Goal: Use online tool/utility: Utilize a website feature to perform a specific function

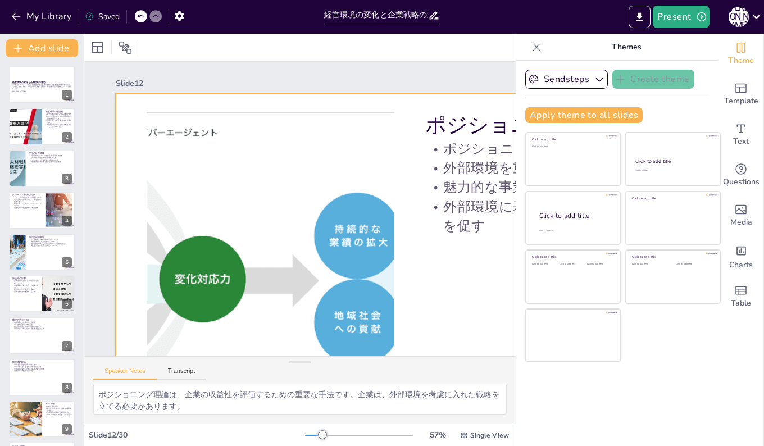
scroll to position [0, 243]
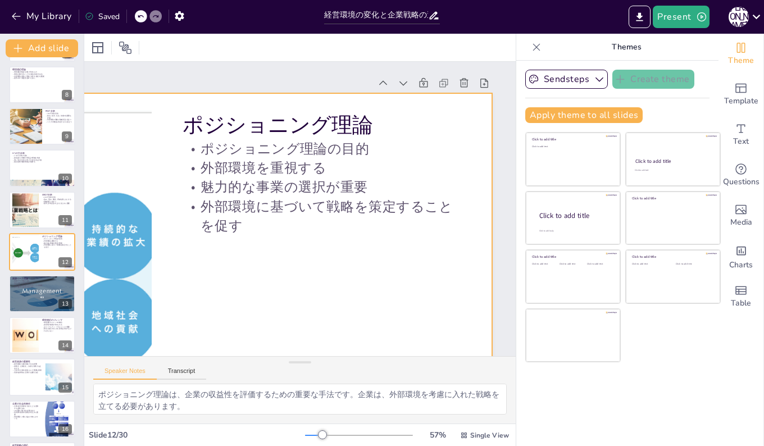
checkbox input "true"
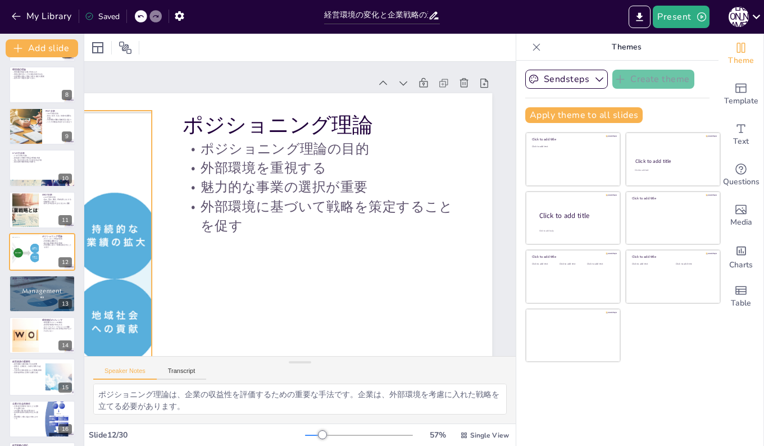
checkbox input "true"
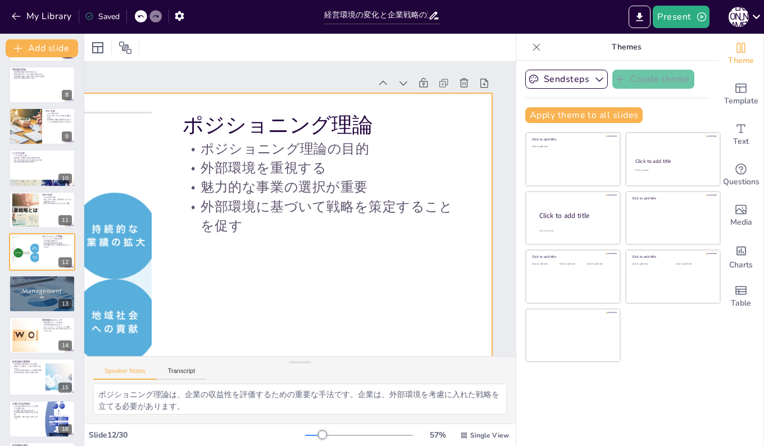
checkbox input "true"
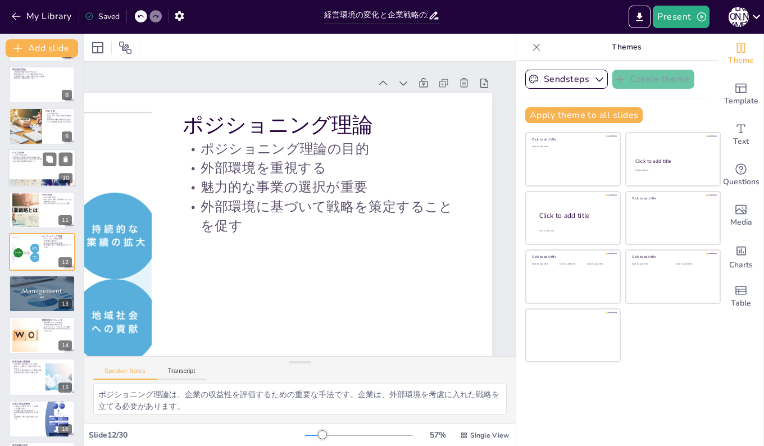
checkbox input "true"
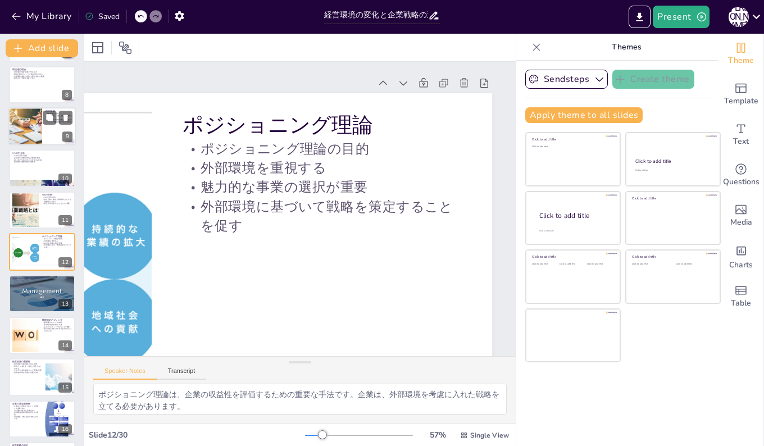
checkbox input "true"
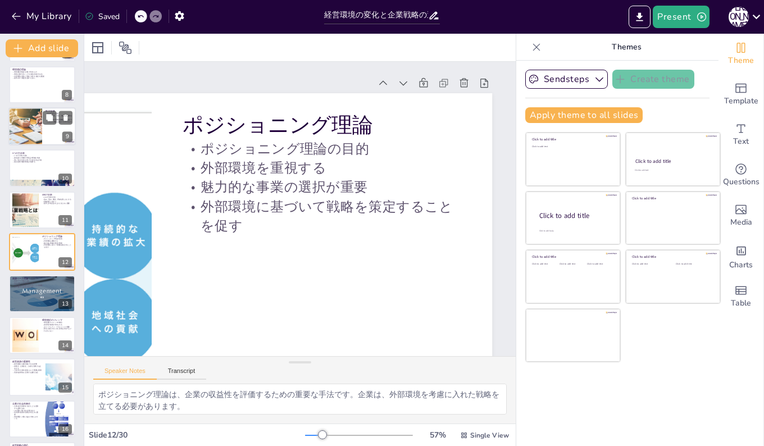
checkbox input "true"
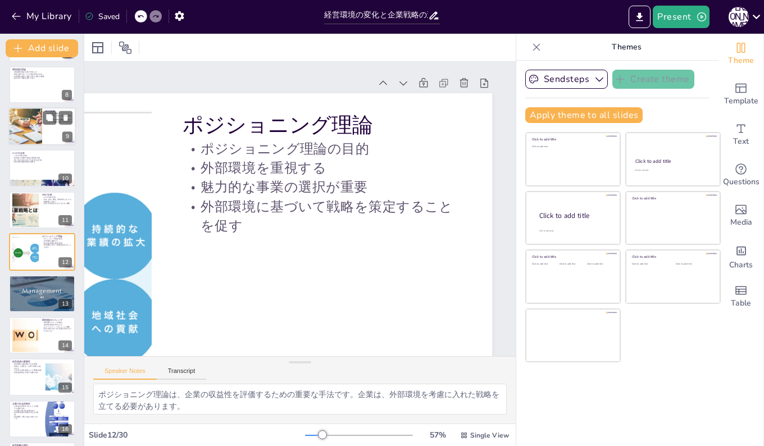
checkbox input "true"
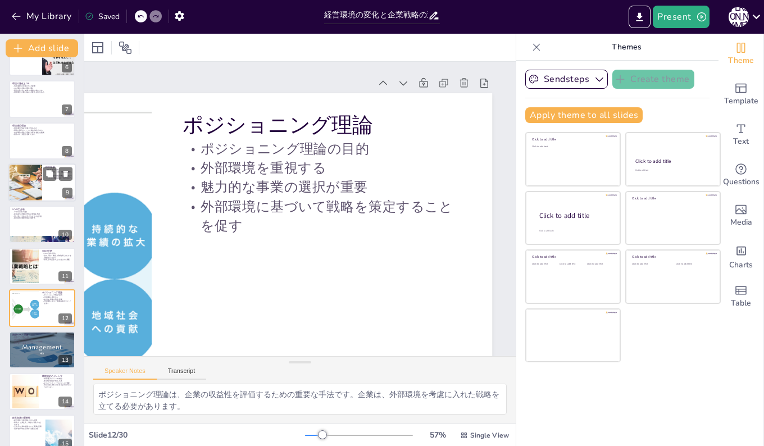
scroll to position [180, 0]
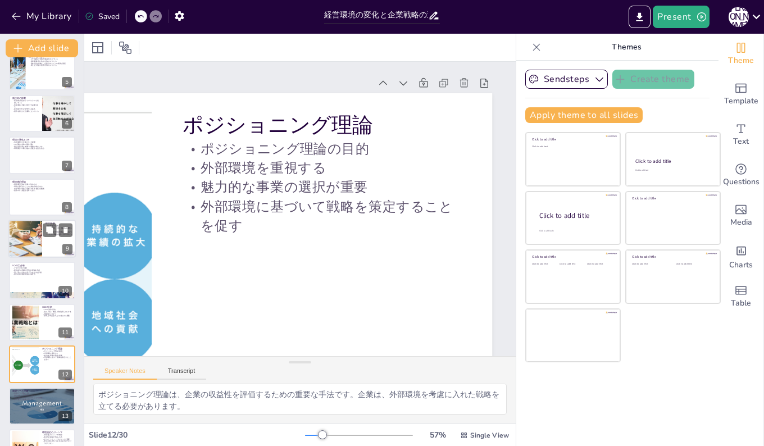
checkbox input "true"
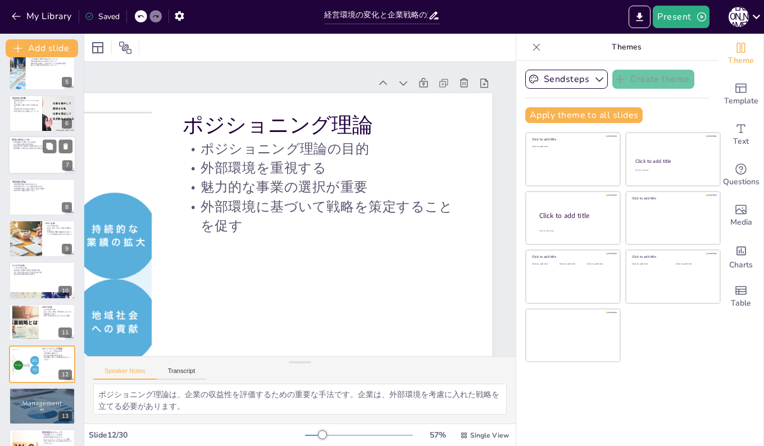
checkbox input "true"
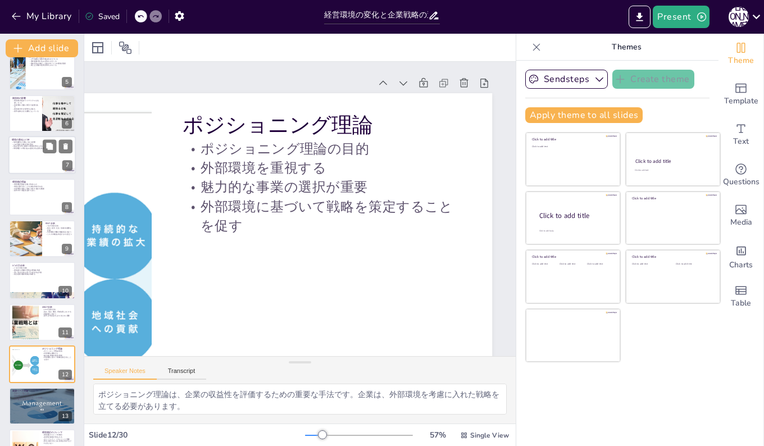
checkbox input "true"
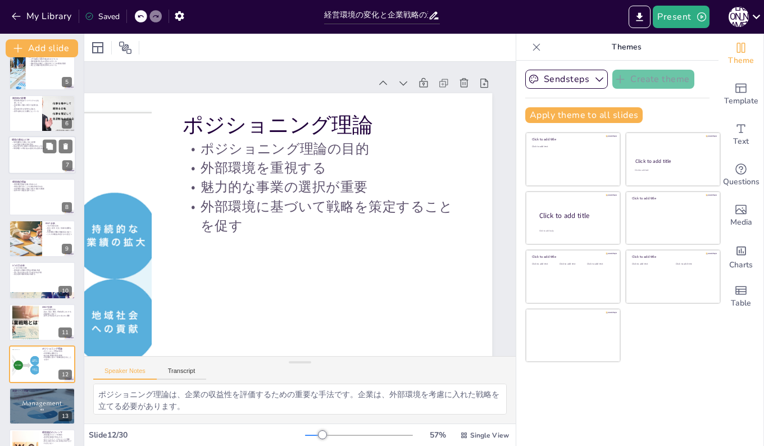
checkbox input "true"
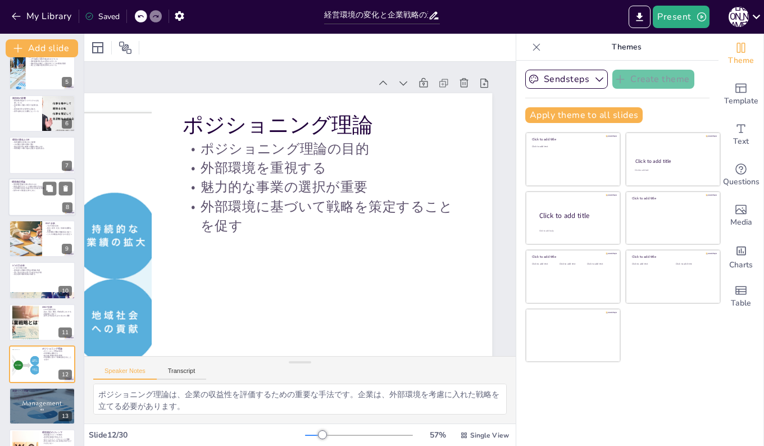
checkbox input "true"
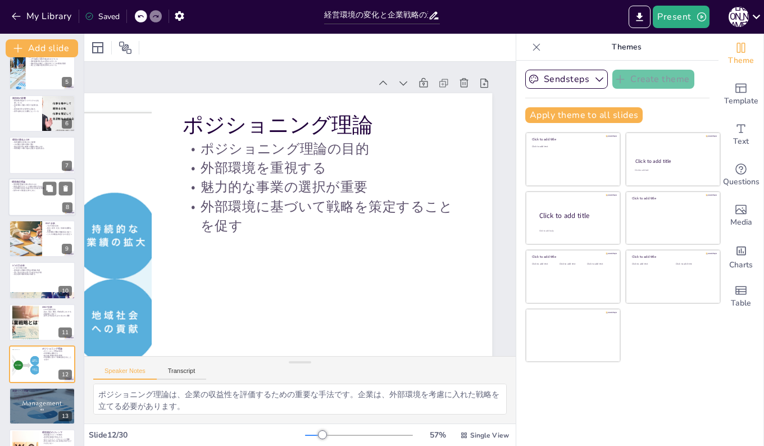
checkbox input "true"
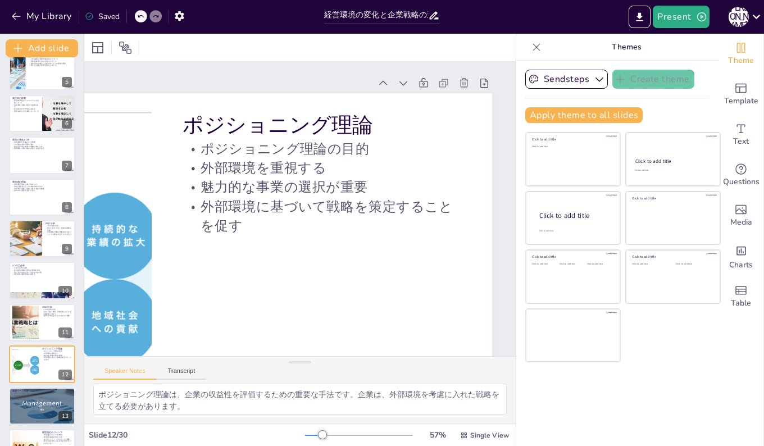
checkbox input "true"
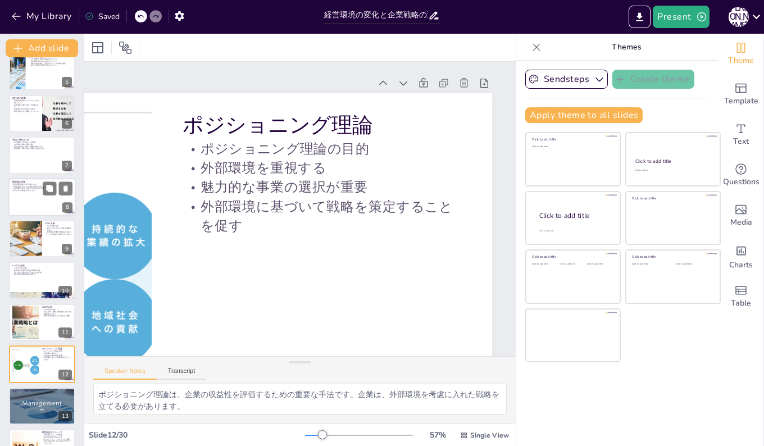
checkbox input "true"
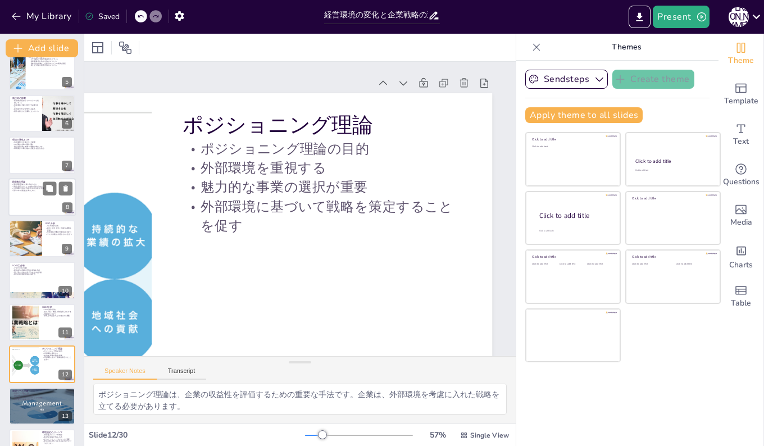
checkbox input "true"
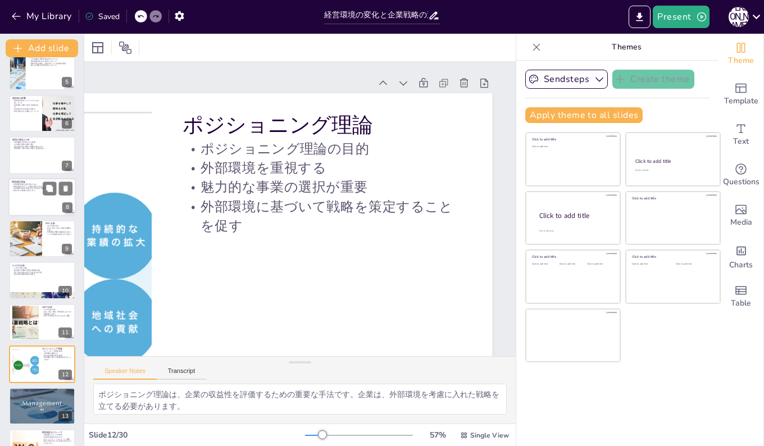
click at [28, 189] on p "競争の中で優位性を保つために" at bounding box center [42, 190] width 61 height 2
checkbox input "true"
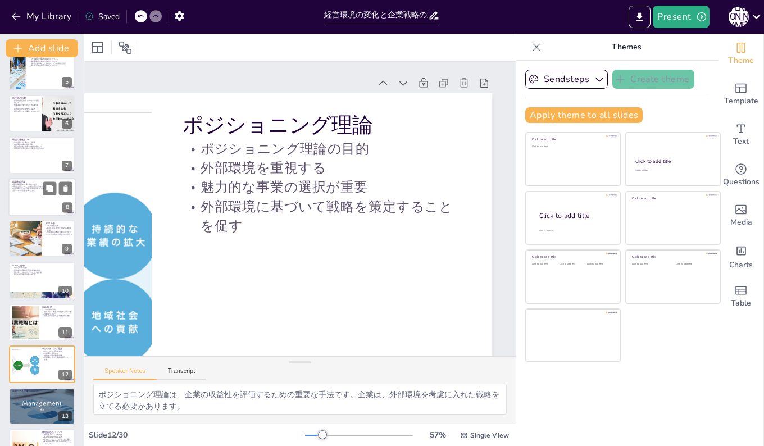
checkbox input "true"
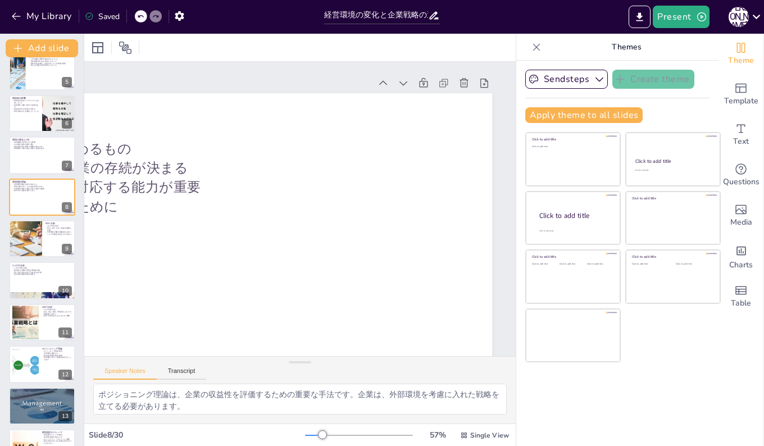
scroll to position [126, 0]
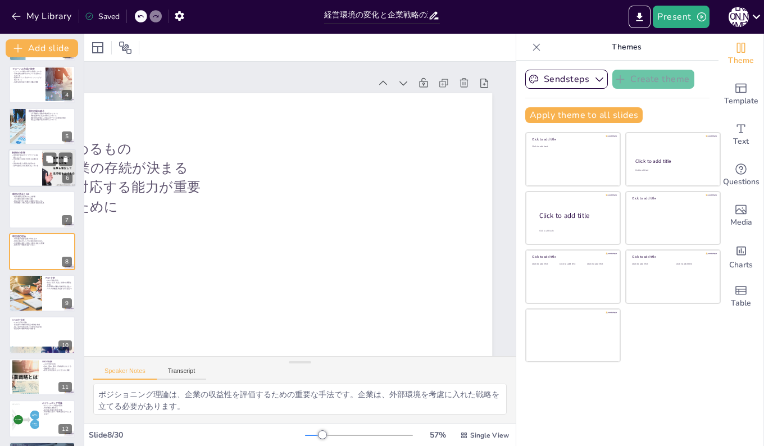
checkbox input "true"
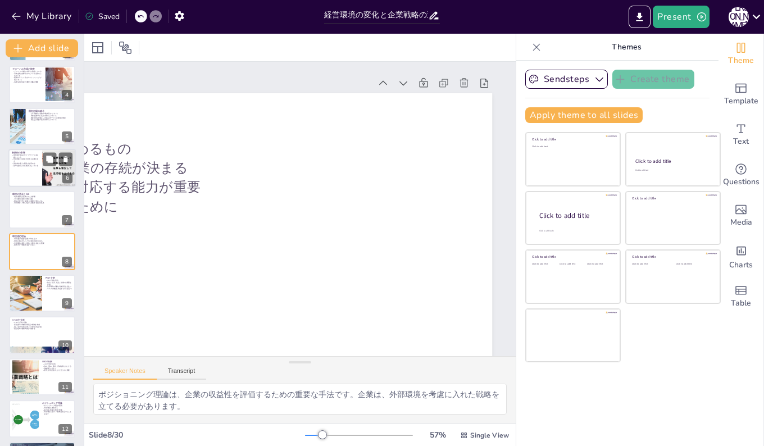
checkbox input "true"
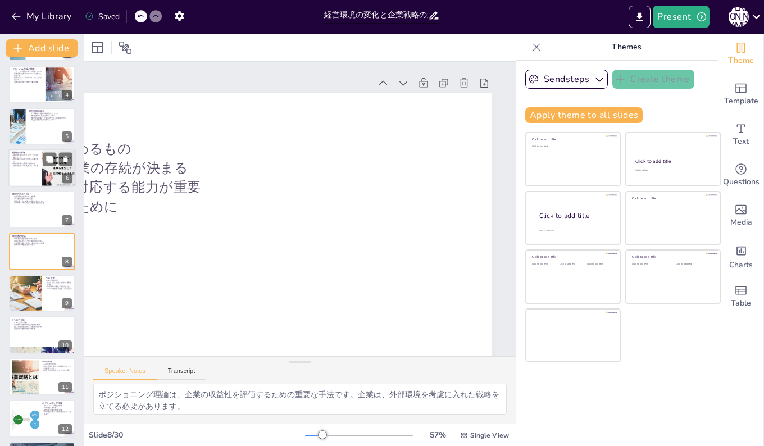
checkbox input "true"
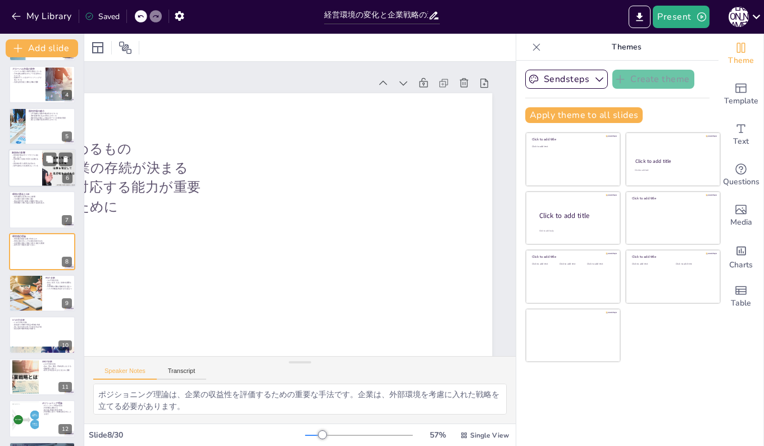
checkbox input "true"
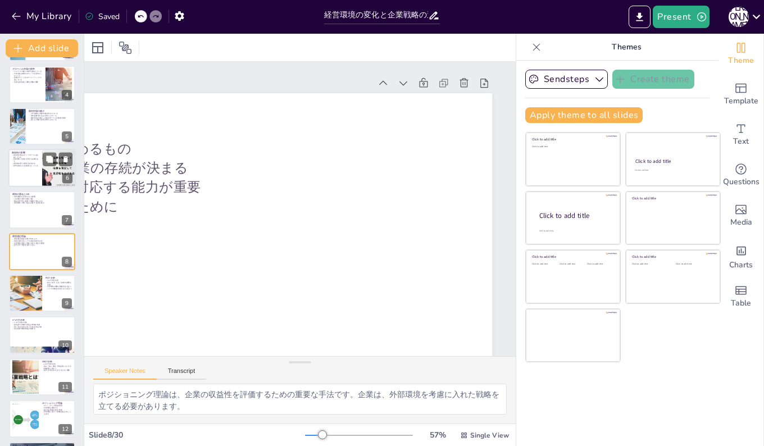
checkbox input "true"
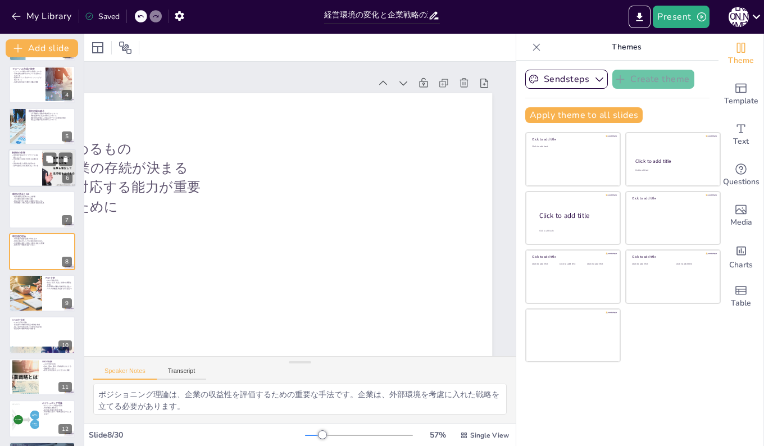
checkbox input "true"
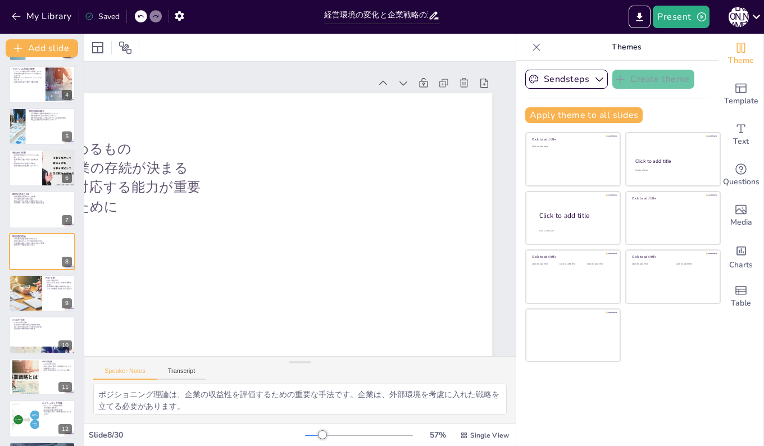
checkbox input "true"
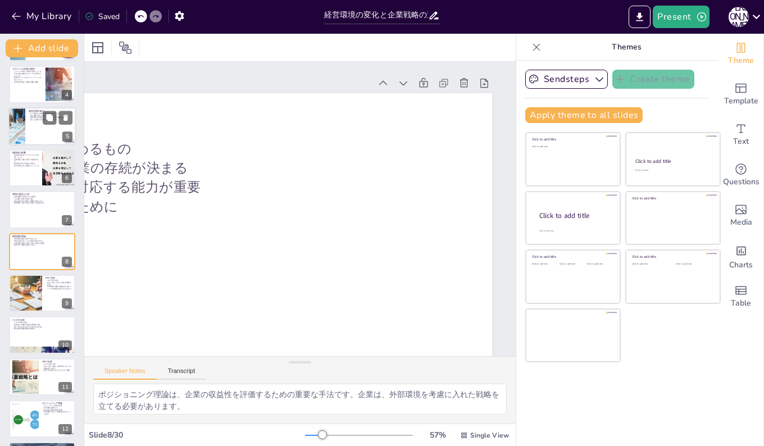
checkbox input "true"
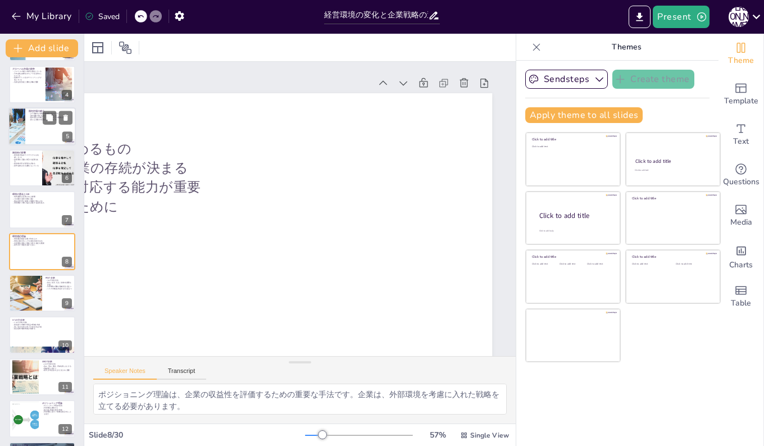
click at [32, 122] on div at bounding box center [41, 126] width 67 height 38
checkbox input "true"
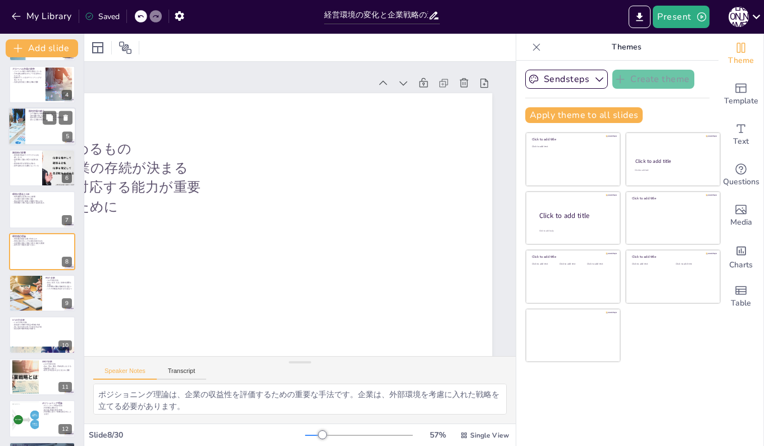
checkbox input "true"
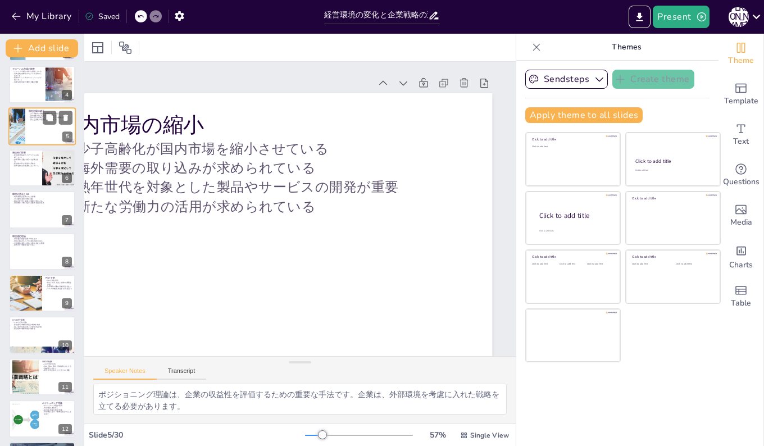
scroll to position [0, 0]
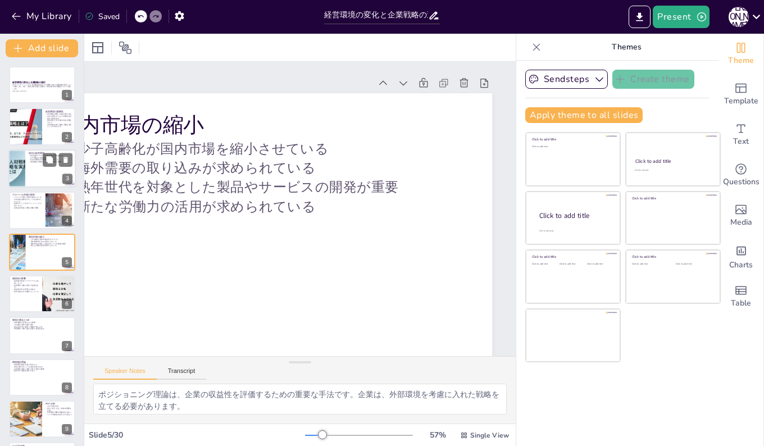
checkbox input "true"
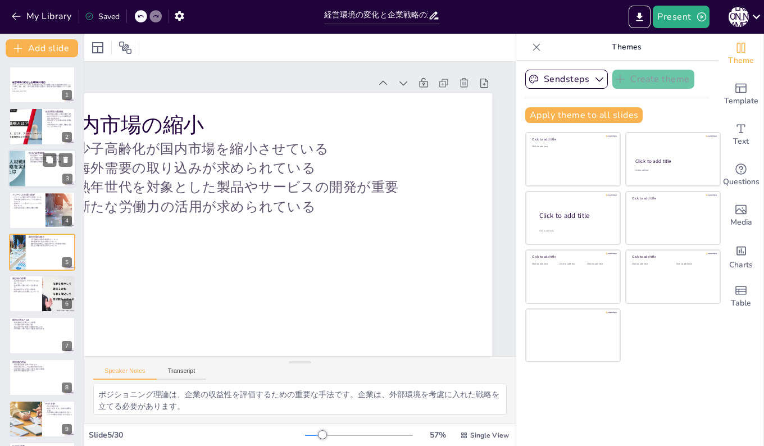
checkbox input "true"
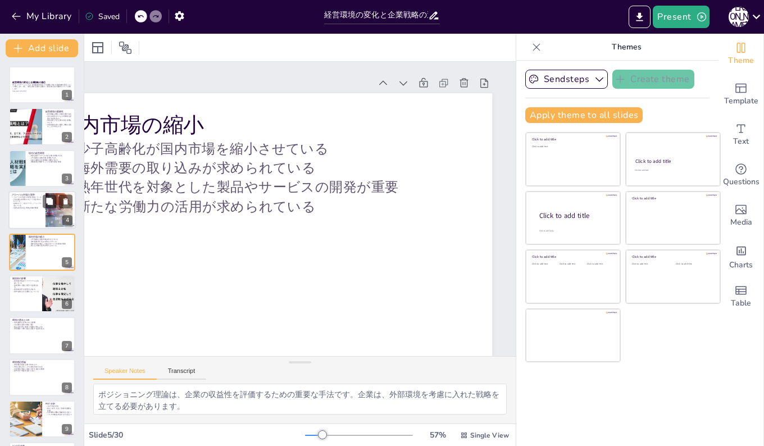
checkbox input "true"
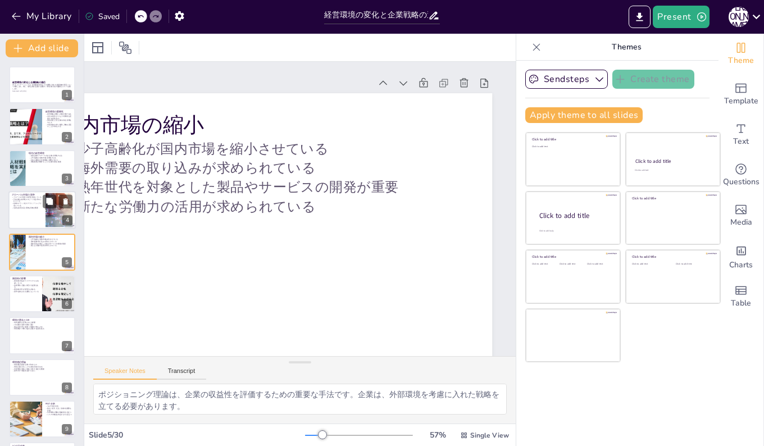
checkbox input "true"
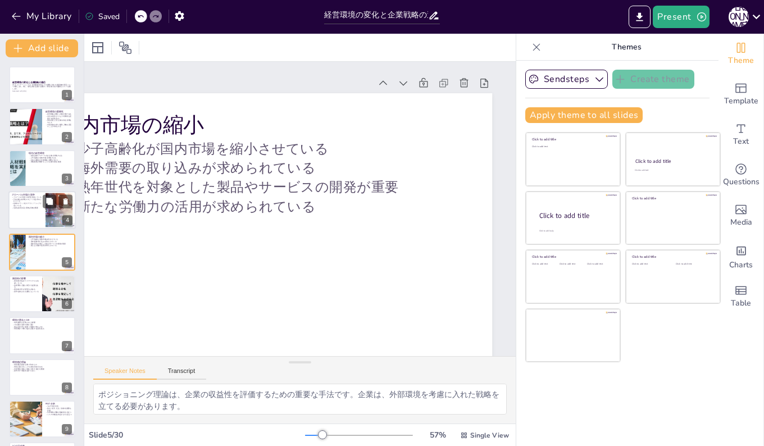
checkbox input "true"
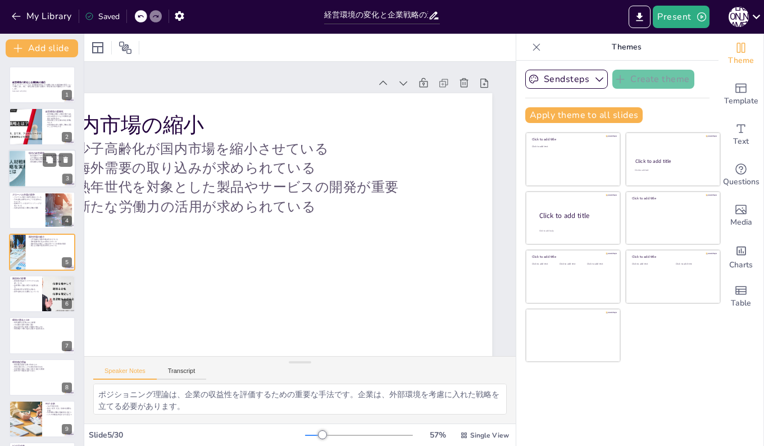
checkbox input "true"
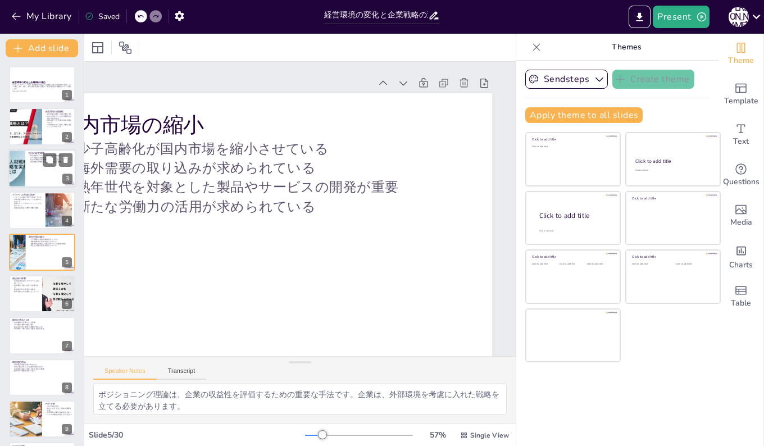
checkbox input "true"
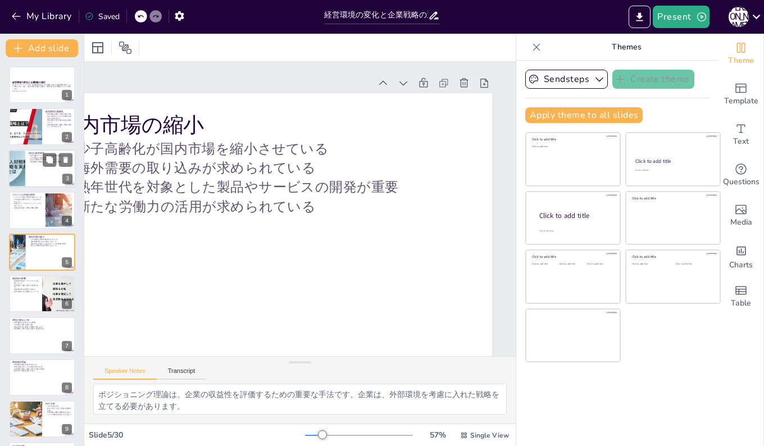
checkbox input "true"
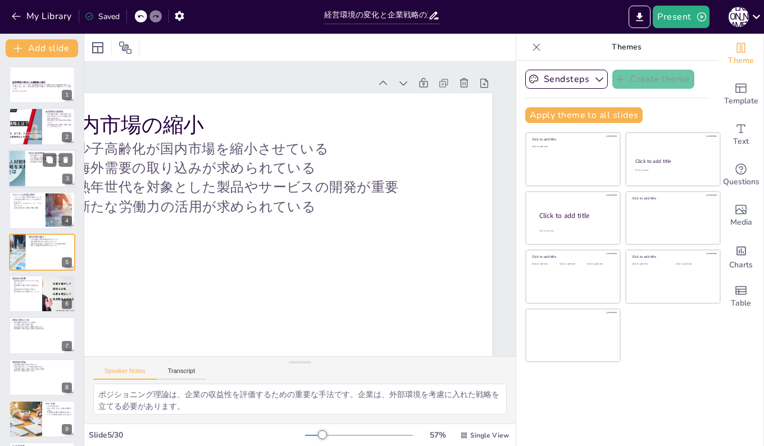
click at [27, 174] on div at bounding box center [41, 168] width 67 height 38
checkbox input "true"
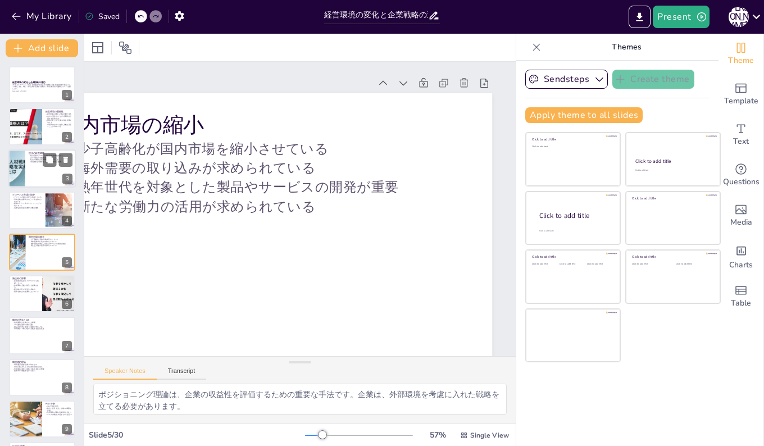
checkbox input "true"
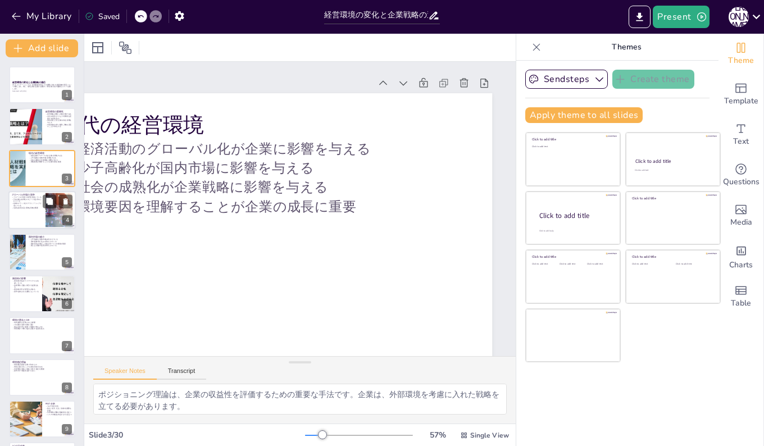
checkbox input "true"
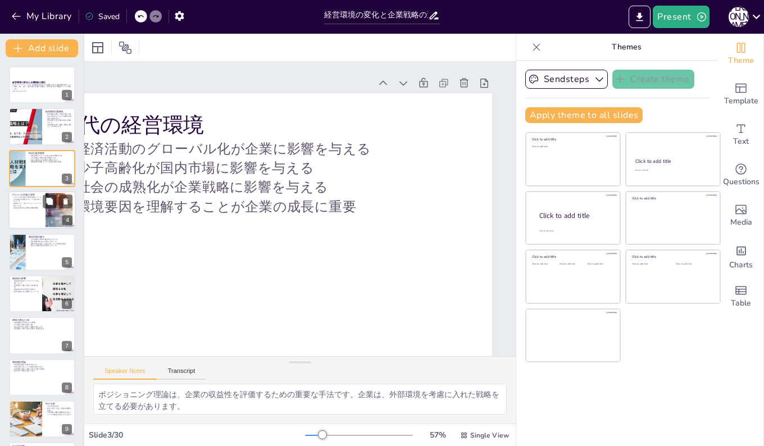
checkbox input "true"
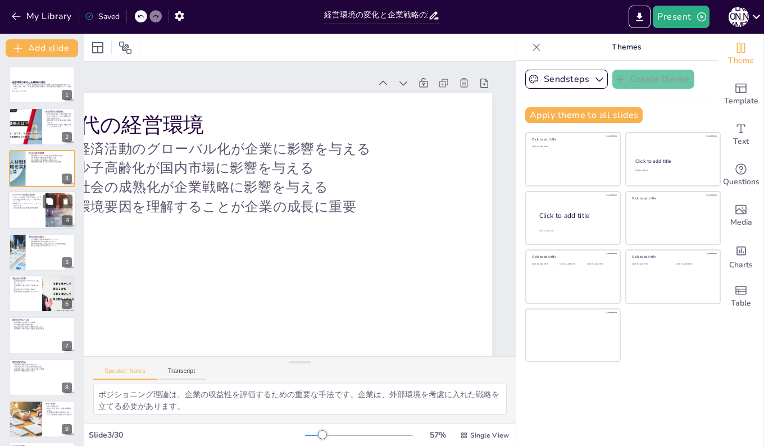
checkbox input "true"
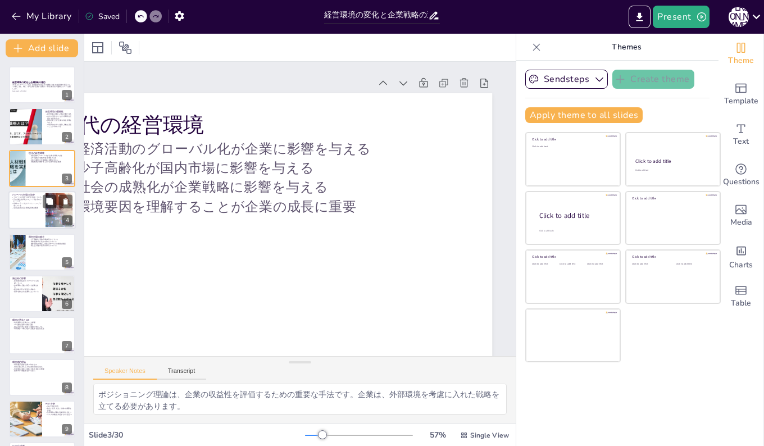
click at [27, 212] on div at bounding box center [41, 210] width 67 height 38
checkbox input "true"
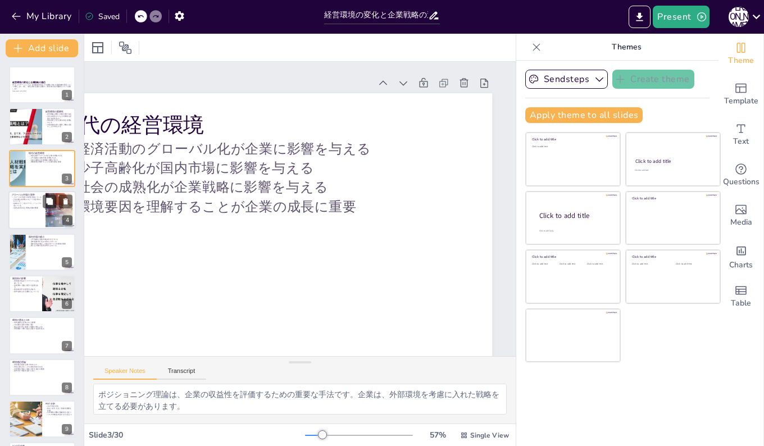
checkbox input "true"
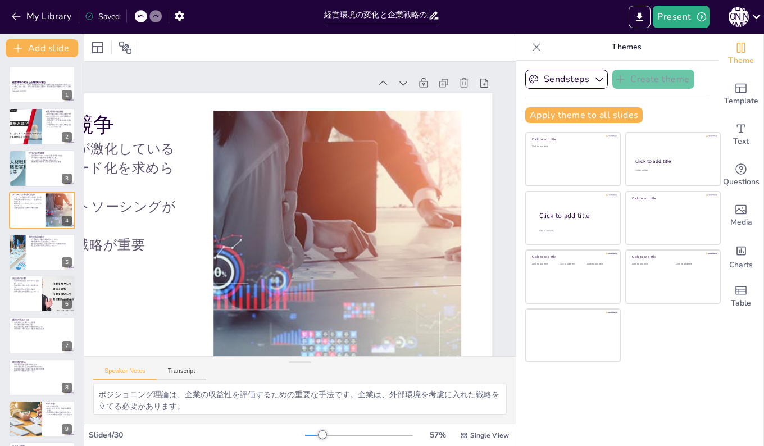
checkbox input "true"
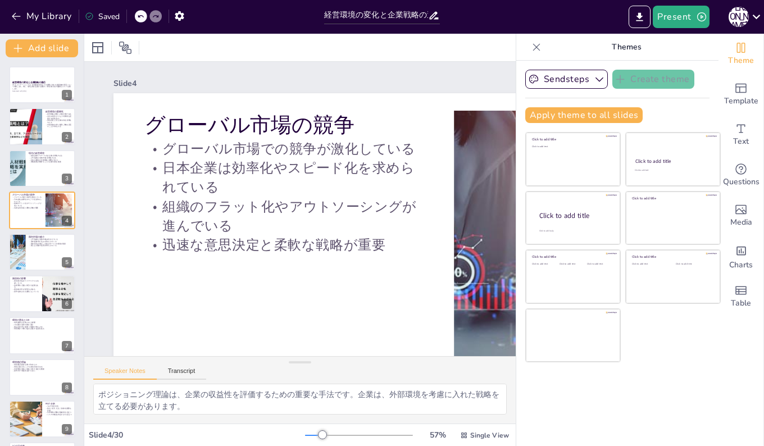
scroll to position [0, 2]
click at [25, 247] on div at bounding box center [16, 252] width 57 height 38
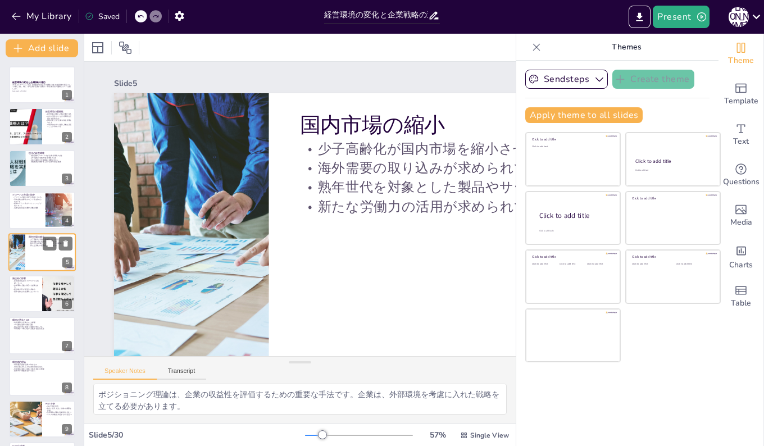
scroll to position [0, 0]
click at [28, 295] on div at bounding box center [41, 294] width 67 height 38
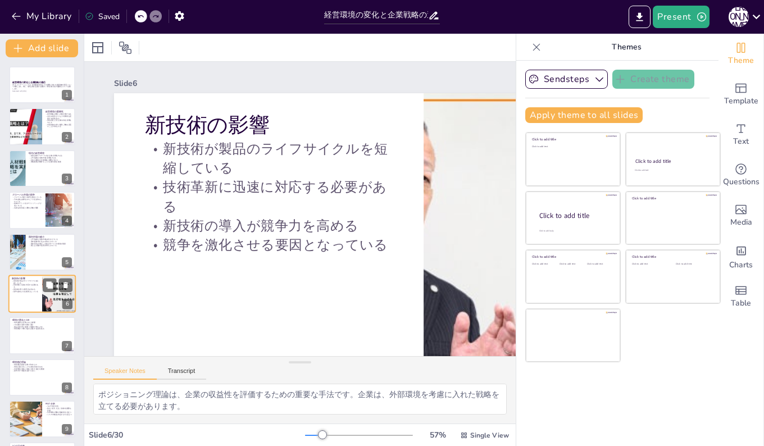
scroll to position [42, 0]
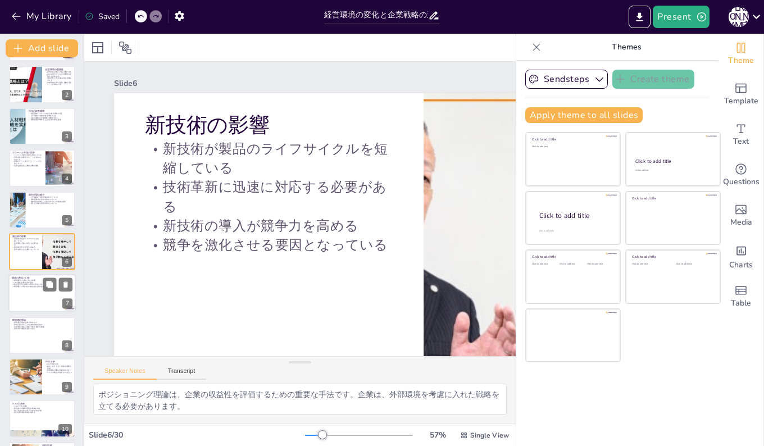
click at [24, 293] on div at bounding box center [41, 294] width 67 height 38
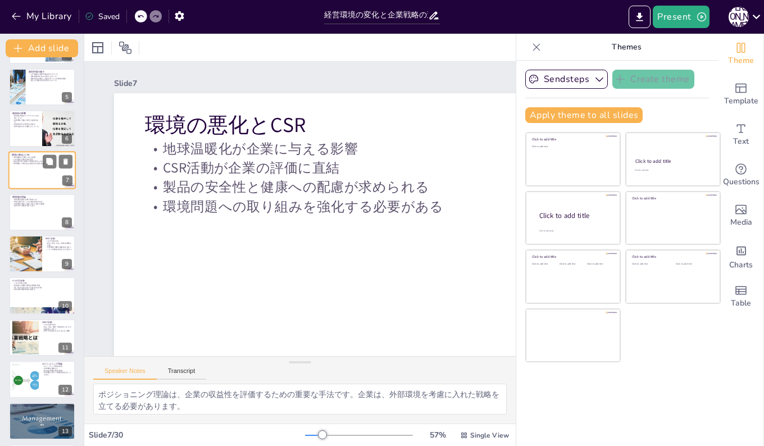
scroll to position [196, 0]
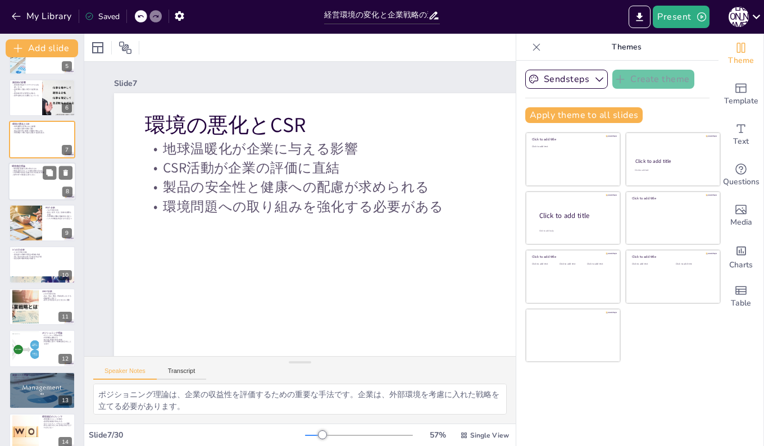
click at [20, 168] on p "環境適応理論が企業に求めるもの" at bounding box center [42, 168] width 61 height 2
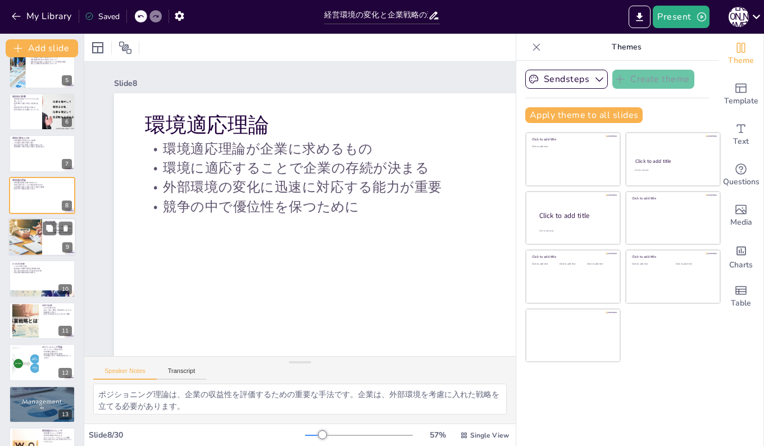
scroll to position [294, 0]
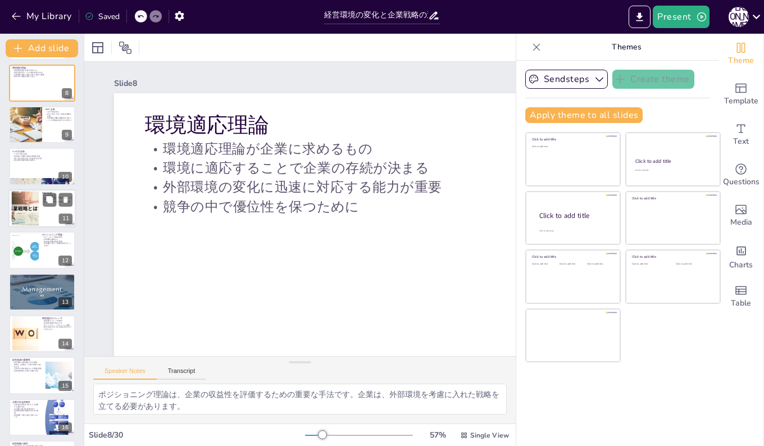
click at [17, 198] on div at bounding box center [26, 208] width 60 height 34
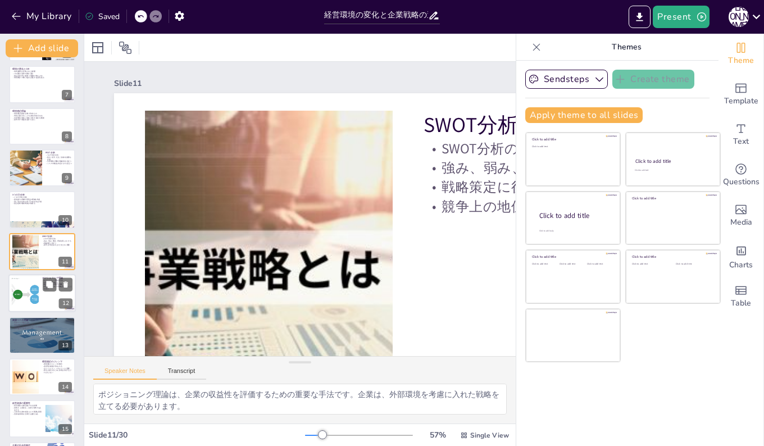
click at [28, 284] on div at bounding box center [25, 293] width 63 height 34
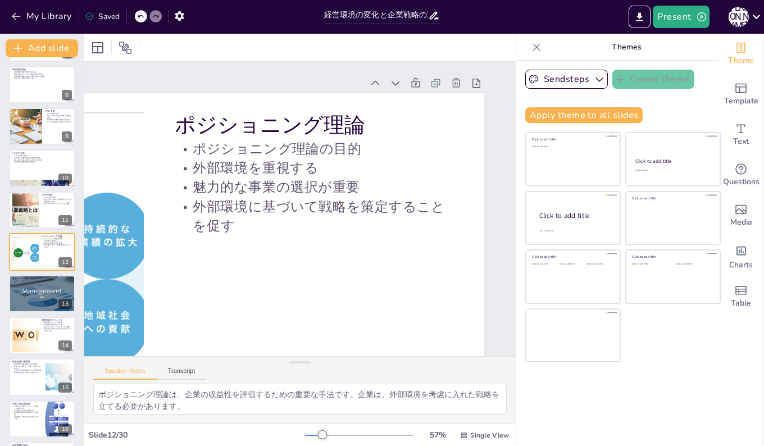
scroll to position [0, 255]
click at [25, 297] on div at bounding box center [42, 294] width 97 height 38
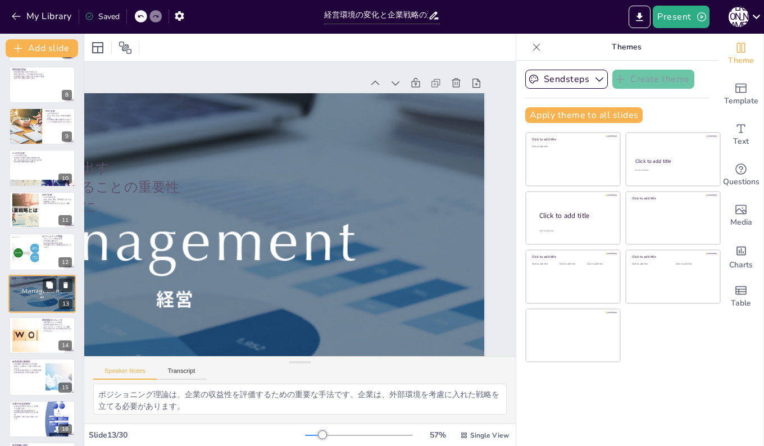
scroll to position [334, 0]
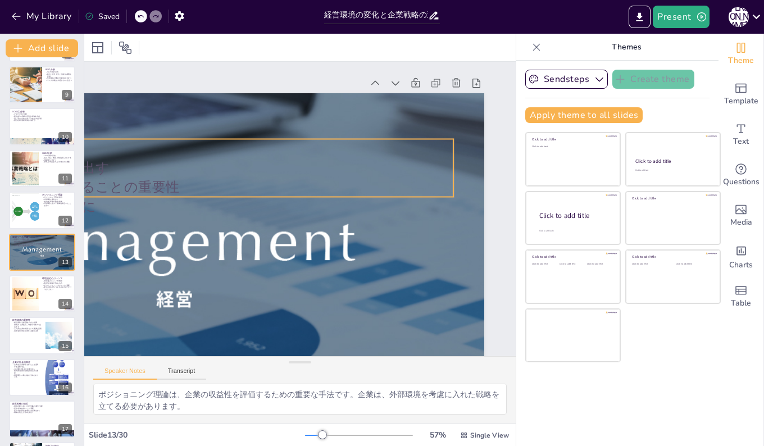
click at [190, 187] on p "内部資源を最大限に活用することの重要性" at bounding box center [174, 186] width 557 height 19
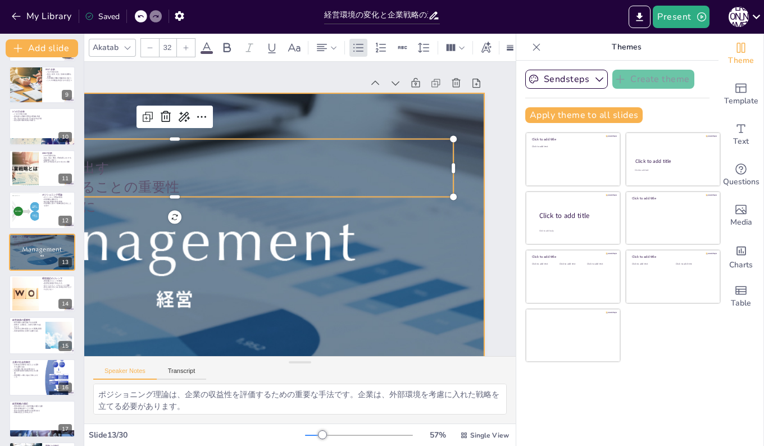
click at [195, 302] on div at bounding box center [175, 267] width 884 height 348
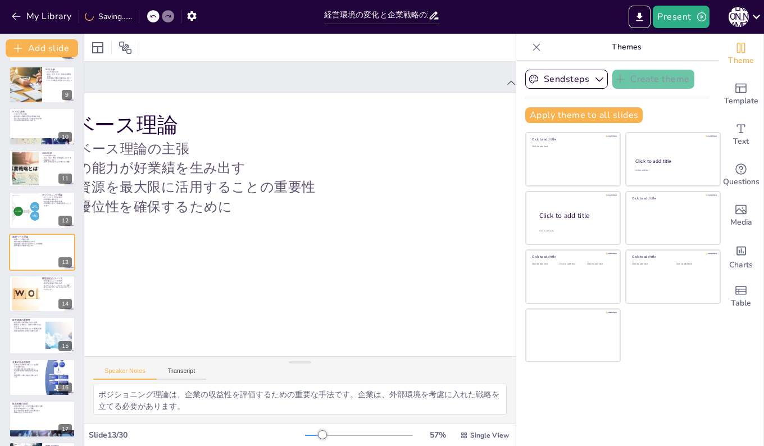
scroll to position [0, 0]
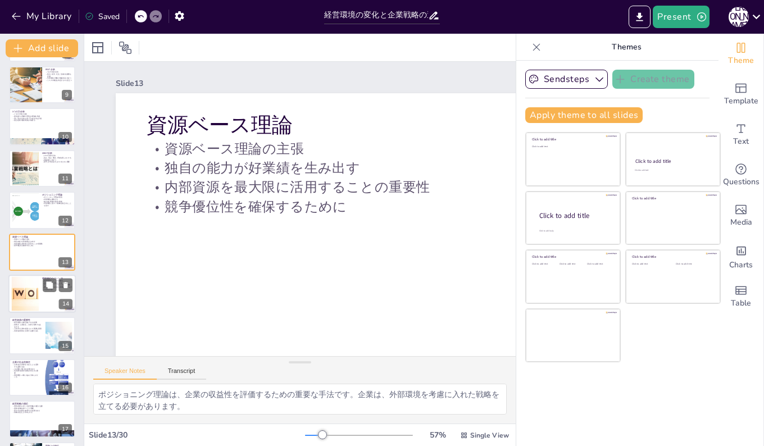
click at [33, 280] on div at bounding box center [24, 294] width 51 height 34
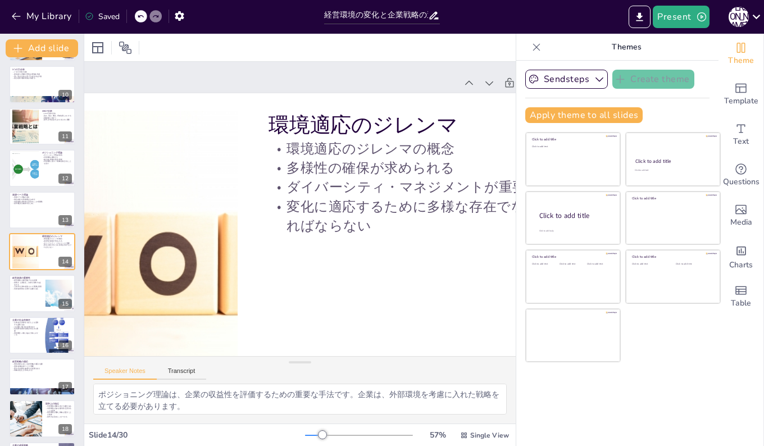
scroll to position [0, 267]
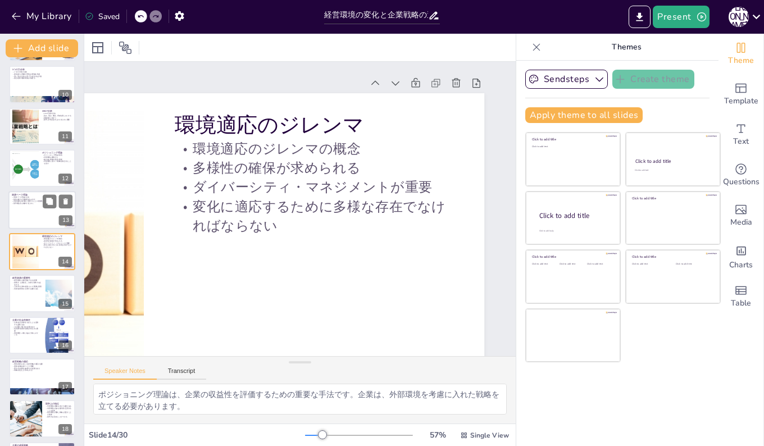
click at [22, 208] on div at bounding box center [41, 210] width 67 height 38
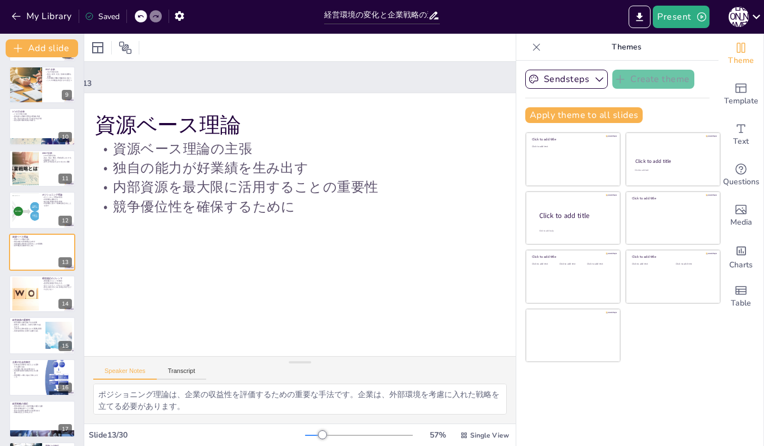
scroll to position [0, 0]
